Goal: Information Seeking & Learning: Compare options

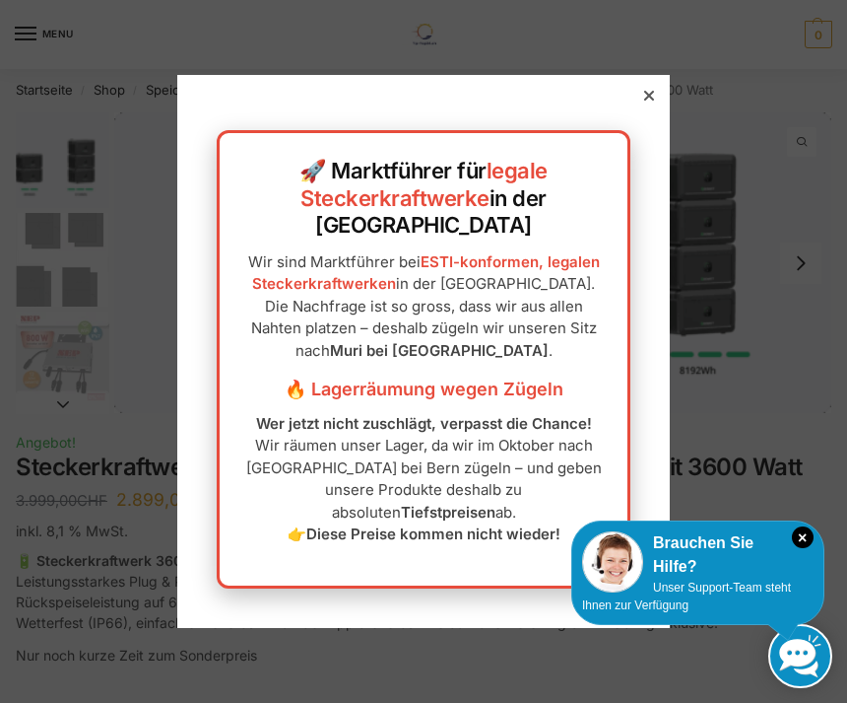
click at [651, 101] on icon at bounding box center [649, 96] width 10 height 10
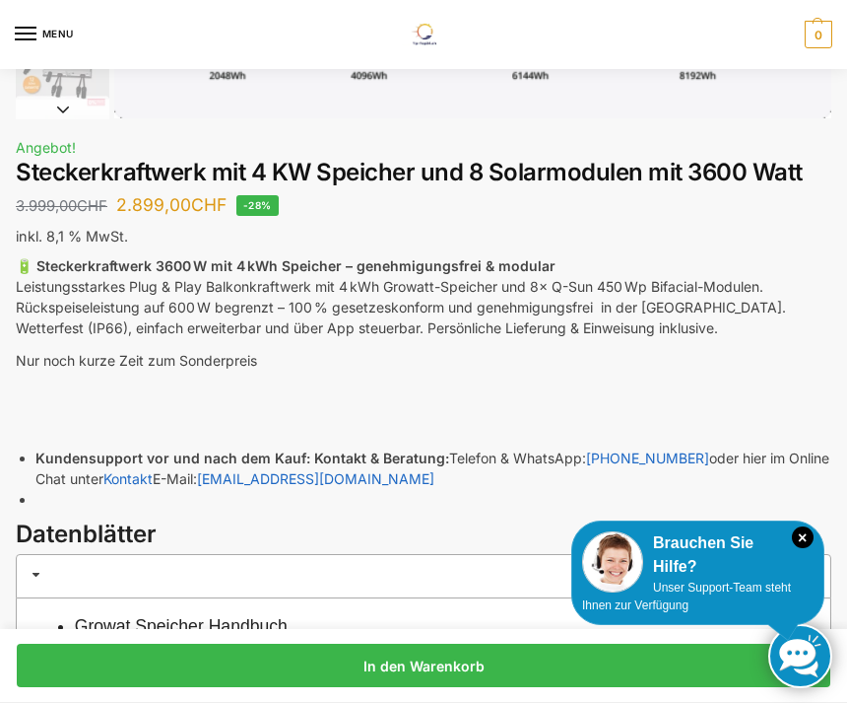
scroll to position [123, 0]
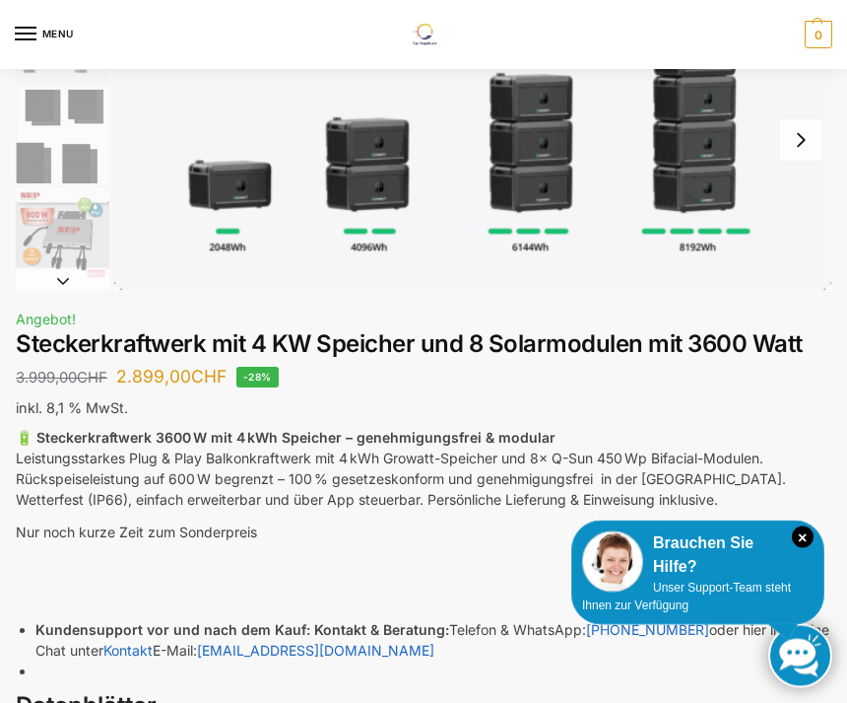
click at [691, 160] on img "1 / 9" at bounding box center [472, 141] width 717 height 302
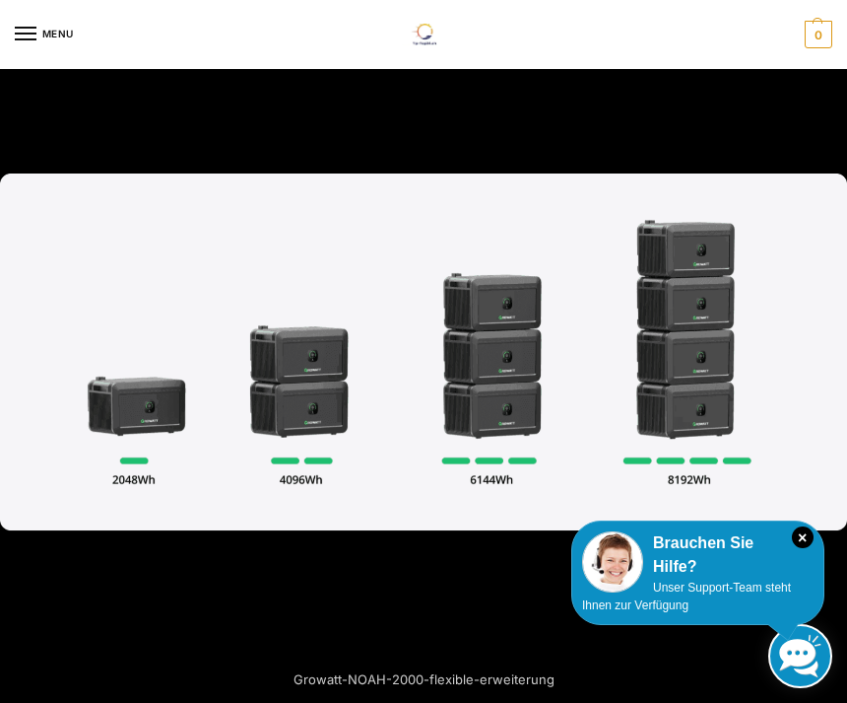
click at [465, 585] on div at bounding box center [423, 524] width 847 height 703
click at [489, 591] on div at bounding box center [423, 524] width 847 height 703
click at [610, 110] on div at bounding box center [423, 351] width 847 height 703
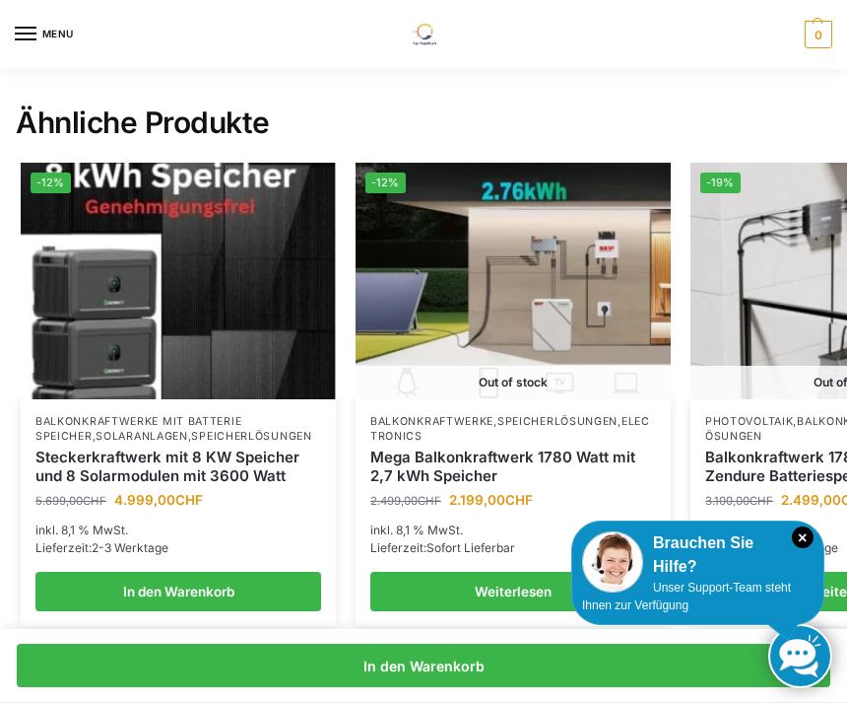
click at [520, 599] on link "Weiterlesen" at bounding box center [513, 591] width 286 height 39
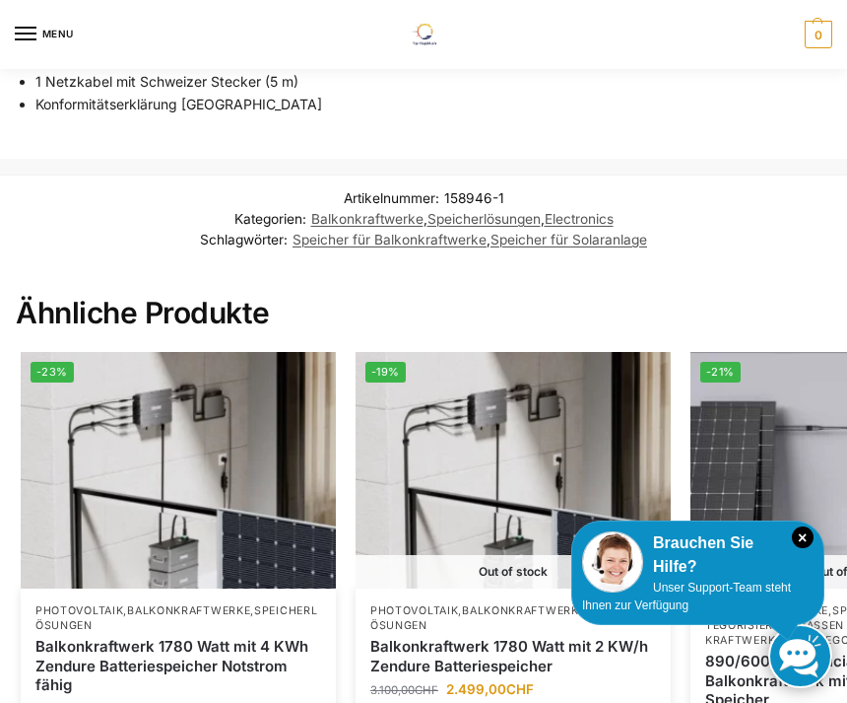
scroll to position [3435, 0]
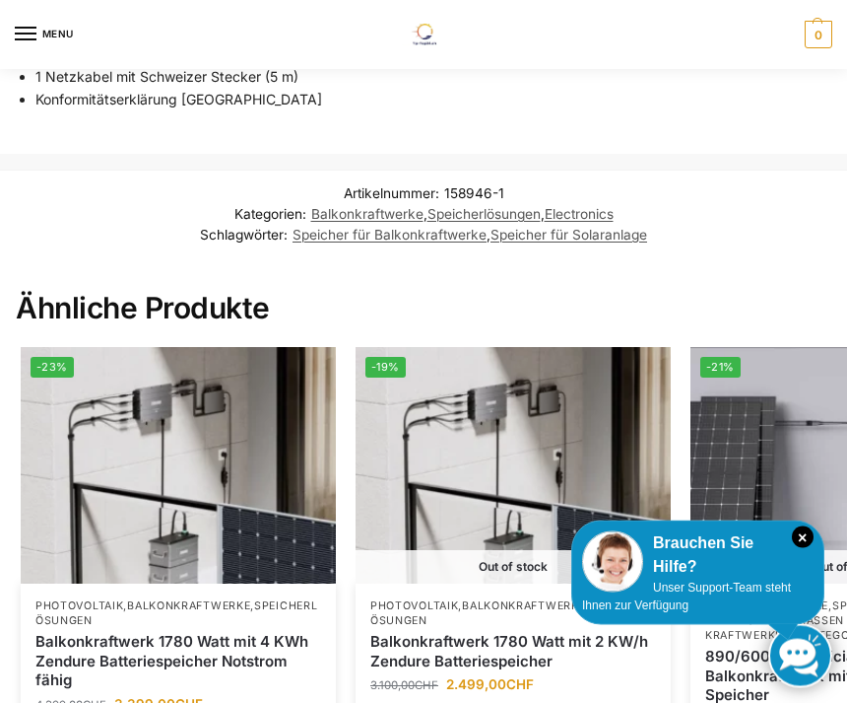
click at [768, 578] on div "Brauchen Sie Hilfe?" at bounding box center [698, 554] width 232 height 47
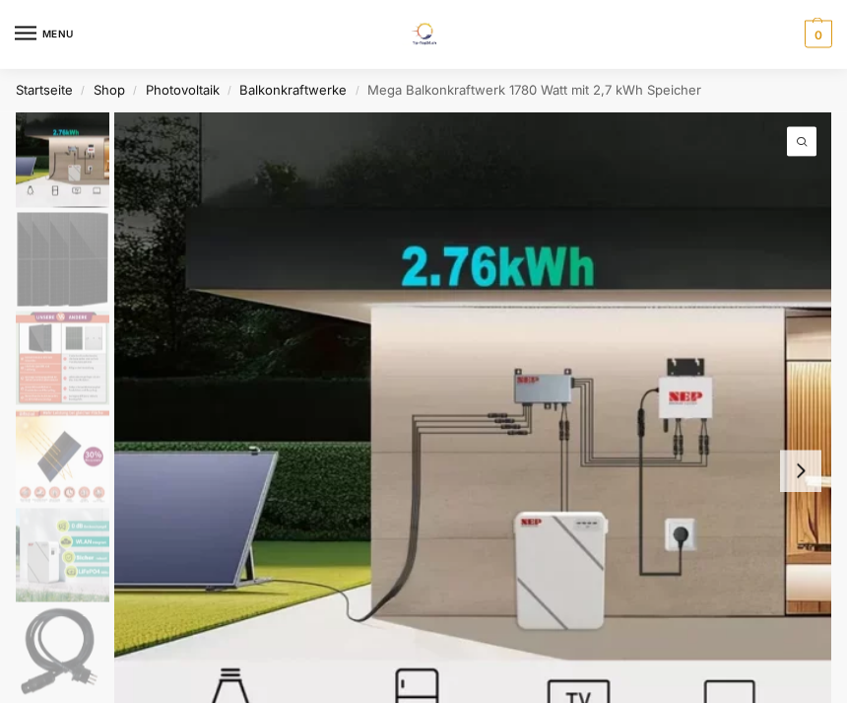
scroll to position [0, 0]
click at [759, 571] on img "1 / 9" at bounding box center [472, 470] width 717 height 717
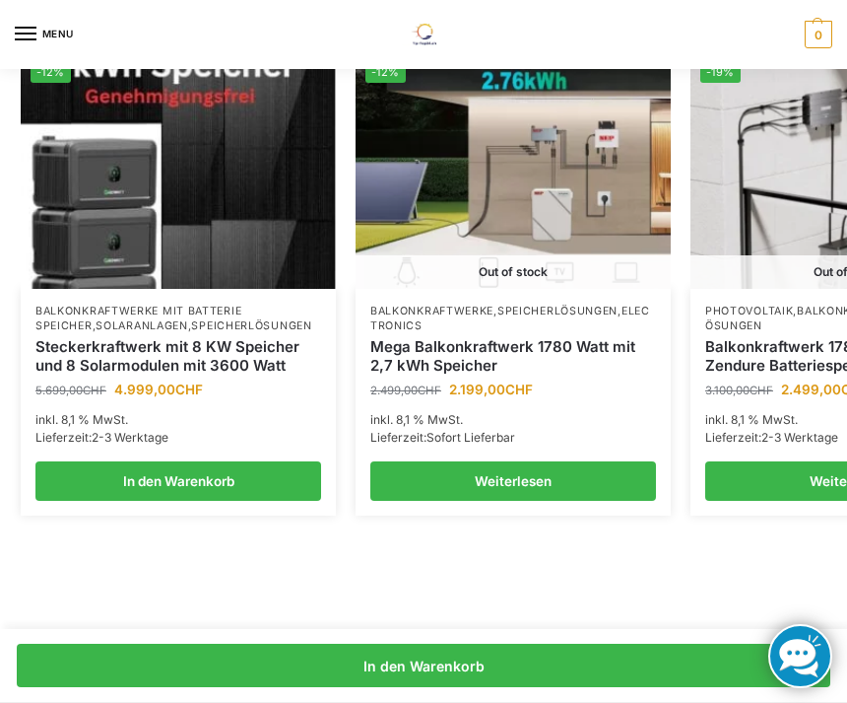
click at [553, 480] on link "Weiterlesen" at bounding box center [513, 480] width 286 height 39
